Goal: Find specific page/section: Find specific page/section

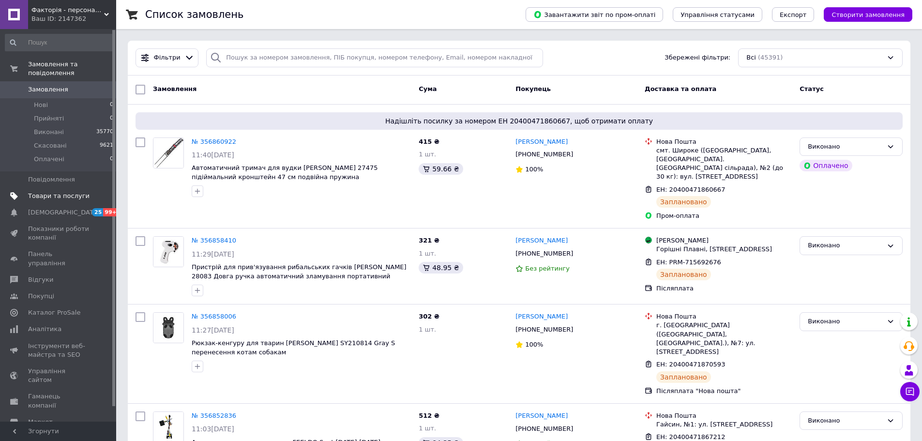
drag, startPoint x: 0, startPoint y: 0, endPoint x: 58, endPoint y: 190, distance: 198.5
click at [58, 192] on span "Товари та послуги" at bounding box center [58, 196] width 61 height 9
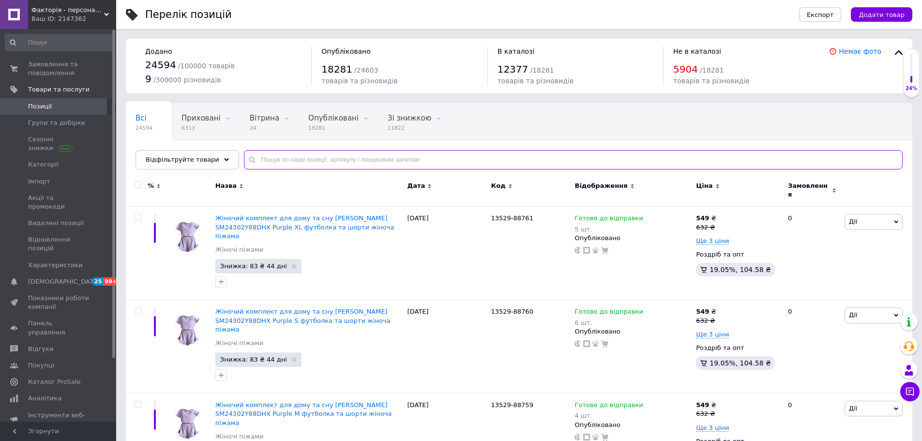
click at [259, 157] on input "text" at bounding box center [573, 159] width 659 height 19
paste input "13528"
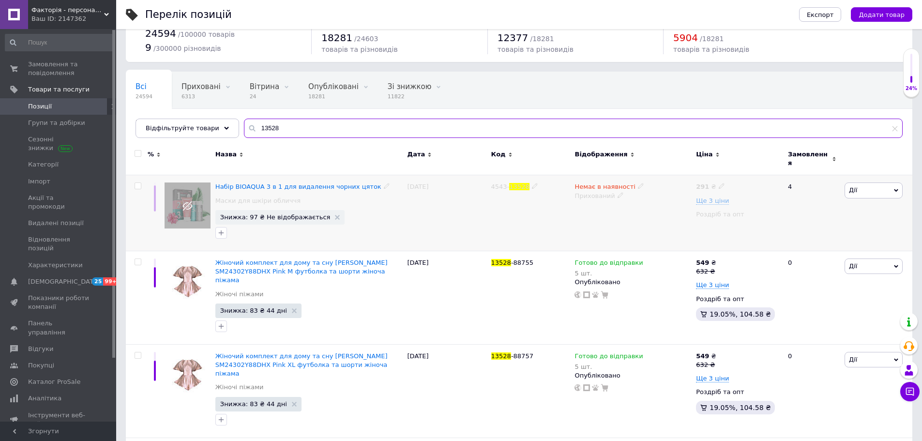
scroll to position [48, 0]
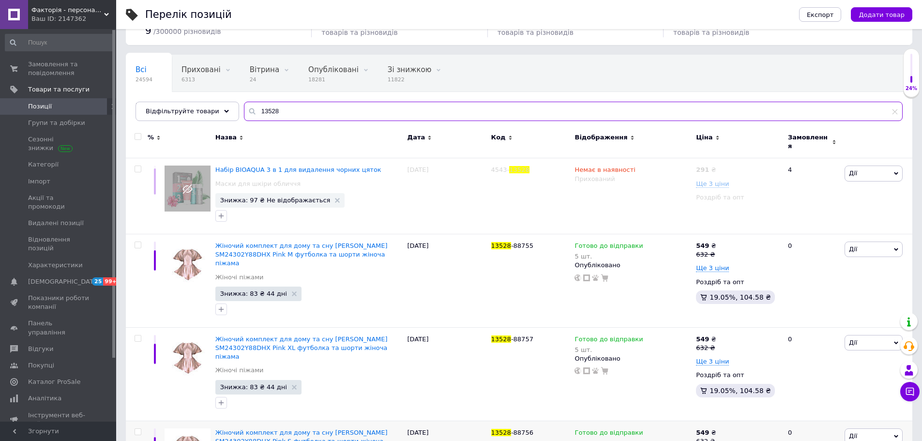
type input "13528"
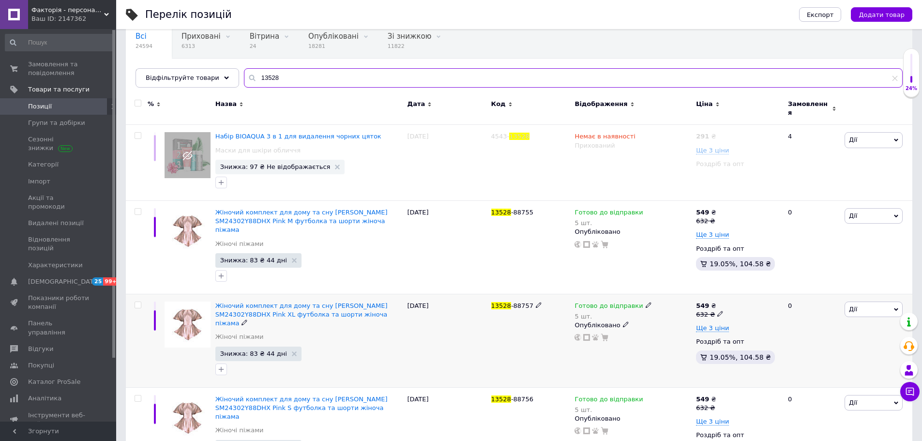
scroll to position [183, 0]
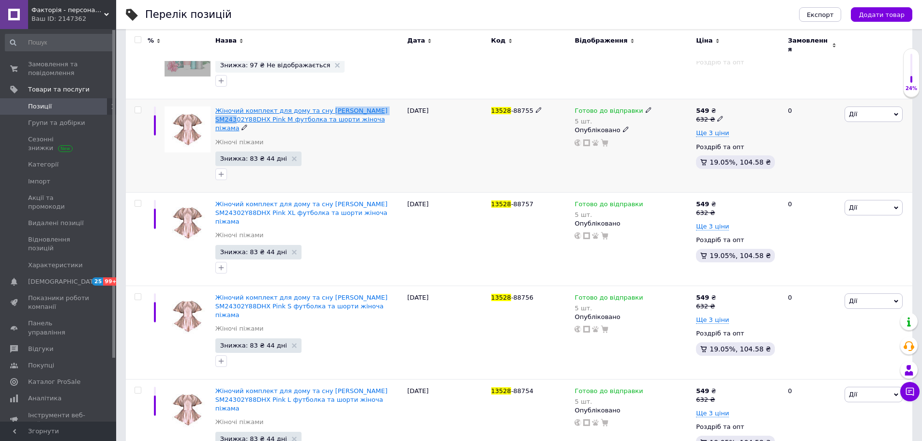
drag, startPoint x: 319, startPoint y: 95, endPoint x: 385, endPoint y: 107, distance: 66.8
click at [385, 107] on div "Жіночий комплект для дому та сну [PERSON_NAME] SM24302Y88DHX Pink M футболка та…" at bounding box center [309, 145] width 192 height 93
copy span "[PERSON_NAME] SM24302Y88DHX"
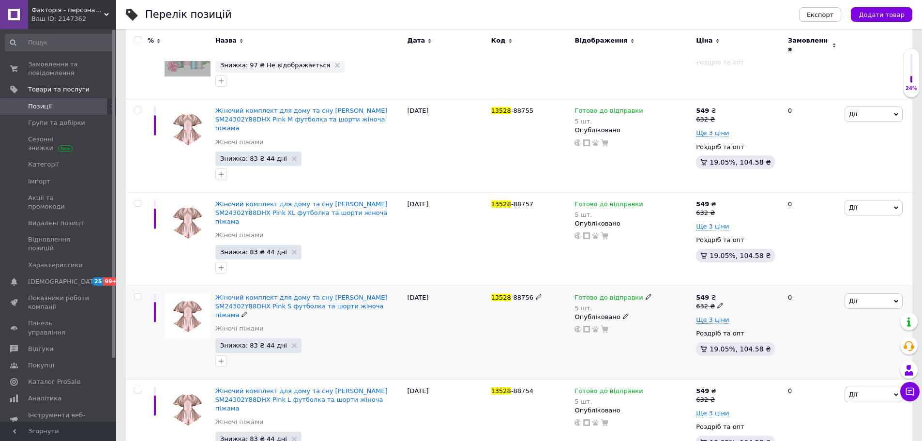
click at [523, 294] on span "-88756" at bounding box center [522, 297] width 22 height 7
copy span "88756"
